Goal: Information Seeking & Learning: Learn about a topic

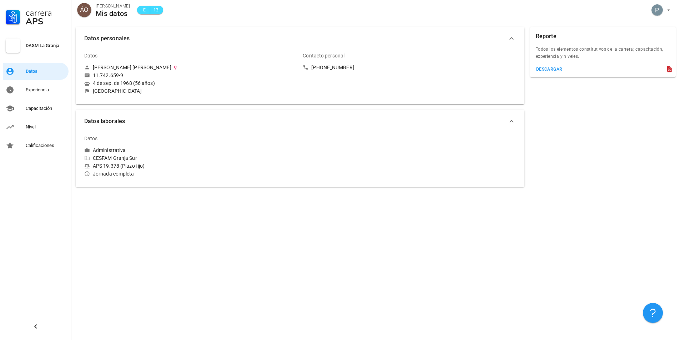
drag, startPoint x: 0, startPoint y: 0, endPoint x: 0, endPoint y: 215, distance: 214.6
click at [0, 215] on div "Carrera APS DASM La Granja Datos Experiencia Capacitación Nivel Calificaciones" at bounding box center [35, 170] width 71 height 340
click at [40, 109] on div "Capacitación" at bounding box center [46, 109] width 40 height 6
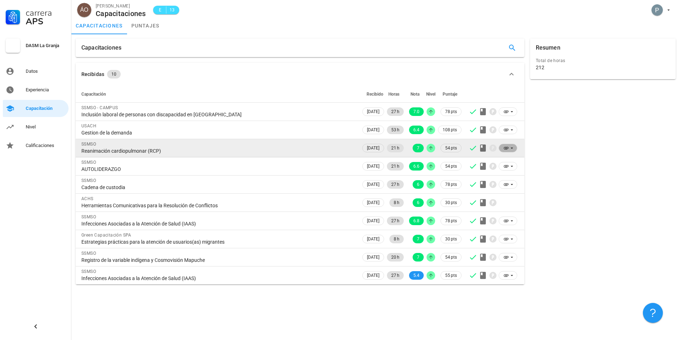
click at [512, 147] on icon at bounding box center [512, 148] width 6 height 6
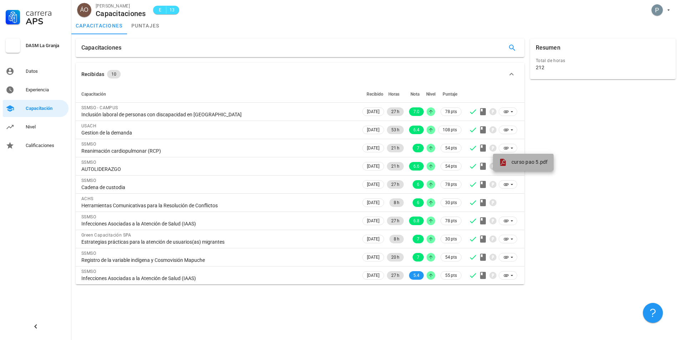
click at [537, 161] on span "curso pao 5.pdf" at bounding box center [530, 162] width 36 height 6
click at [40, 128] on div "Nivel" at bounding box center [46, 127] width 40 height 6
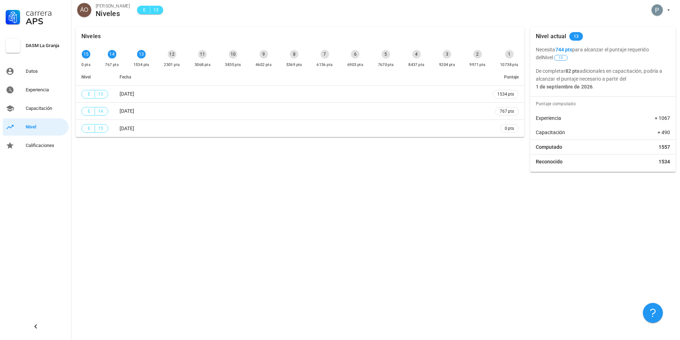
click at [423, 163] on div "Niveles 15 0 pts 14 767 pts 13 1534 pts 12 2301 pts 11 3068 pts 10 3835 pts 9 4…" at bounding box center [300, 99] width 455 height 151
click at [142, 54] on div "13" at bounding box center [141, 54] width 9 height 9
drag, startPoint x: 569, startPoint y: 71, endPoint x: 575, endPoint y: 71, distance: 5.8
click at [575, 71] on b "82 pts" at bounding box center [573, 71] width 14 height 6
drag, startPoint x: 537, startPoint y: 87, endPoint x: 603, endPoint y: 86, distance: 65.7
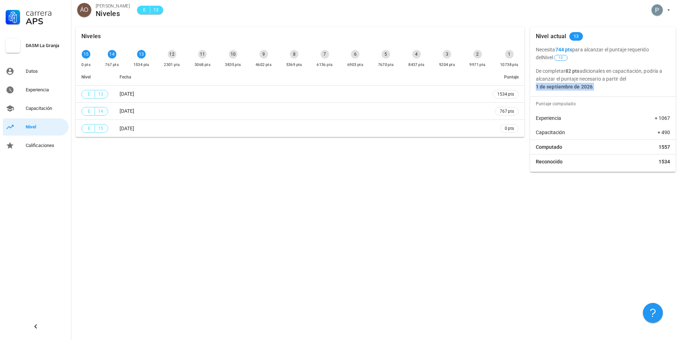
click at [603, 86] on p "De completar 82 pts adicionales en capacitación, podría a alcanzar el puntaje n…" at bounding box center [603, 79] width 134 height 24
click at [600, 85] on p "De completar 82 pts adicionales en capacitación, podría a alcanzar el puntaje n…" at bounding box center [603, 79] width 134 height 24
click at [50, 144] on div "Calificaciones" at bounding box center [46, 146] width 40 height 6
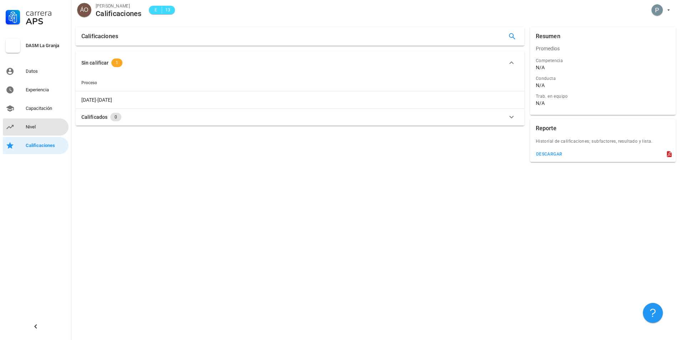
click at [36, 127] on div "Nivel" at bounding box center [46, 127] width 40 height 6
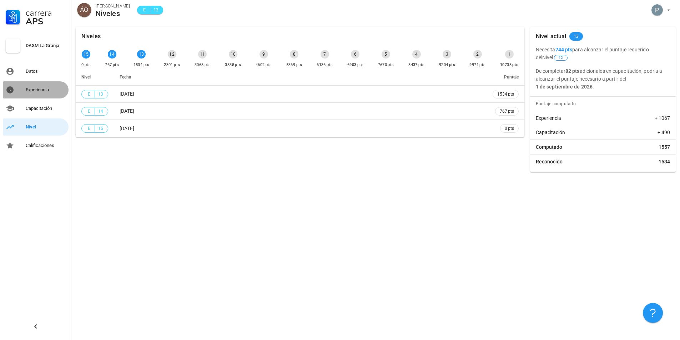
click at [47, 90] on div "Experiencia" at bounding box center [46, 90] width 40 height 6
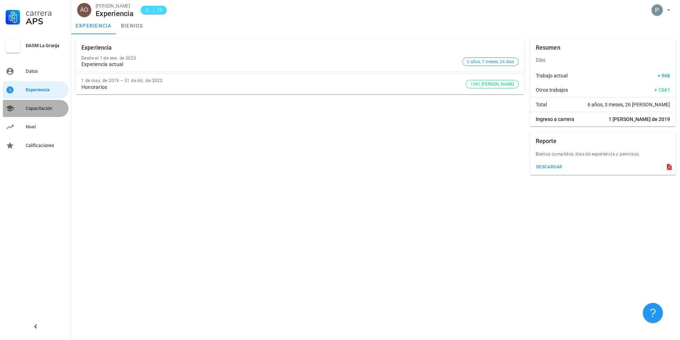
click at [39, 107] on div "Capacitación" at bounding box center [46, 109] width 40 height 6
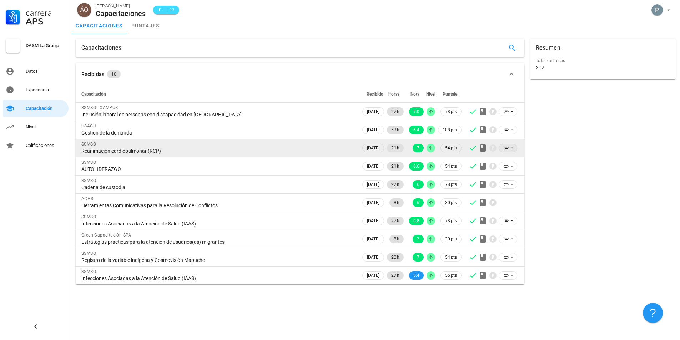
click at [509, 149] on icon at bounding box center [507, 148] width 6 height 6
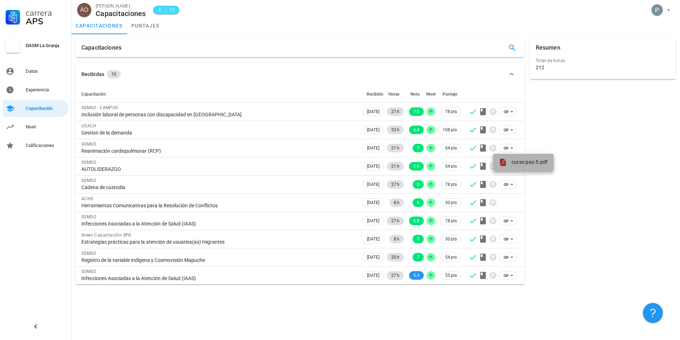
click at [520, 162] on span "curso pao 5.pdf" at bounding box center [530, 162] width 36 height 6
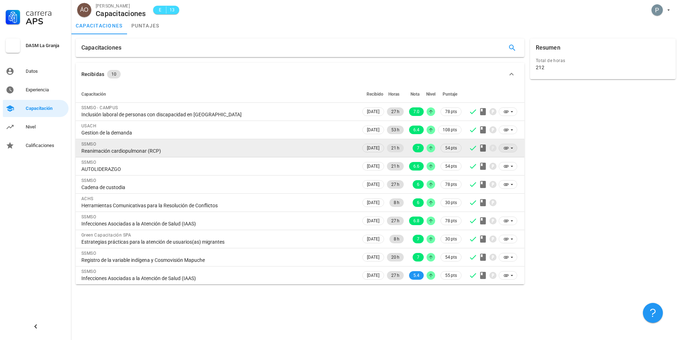
click at [508, 148] on icon at bounding box center [507, 148] width 6 height 6
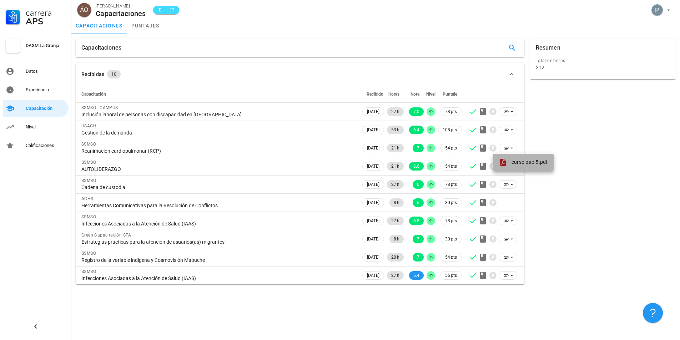
click at [521, 161] on span "curso pao 5.pdf" at bounding box center [530, 162] width 36 height 6
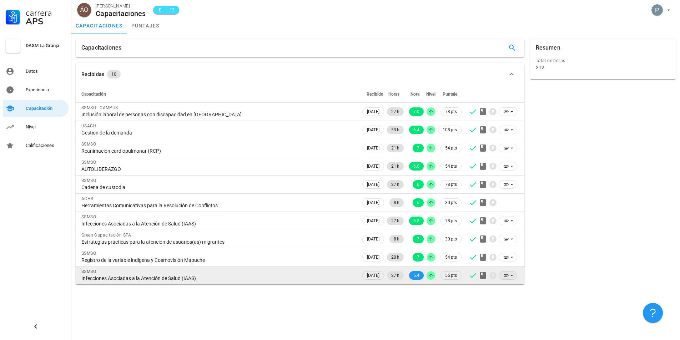
click at [507, 275] on icon at bounding box center [506, 276] width 5 height 2
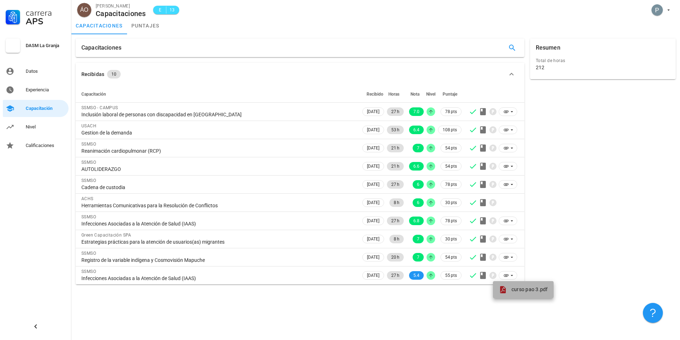
click at [512, 291] on span "curso pao 3.pdf" at bounding box center [530, 290] width 36 height 6
